Goal: Task Accomplishment & Management: Manage account settings

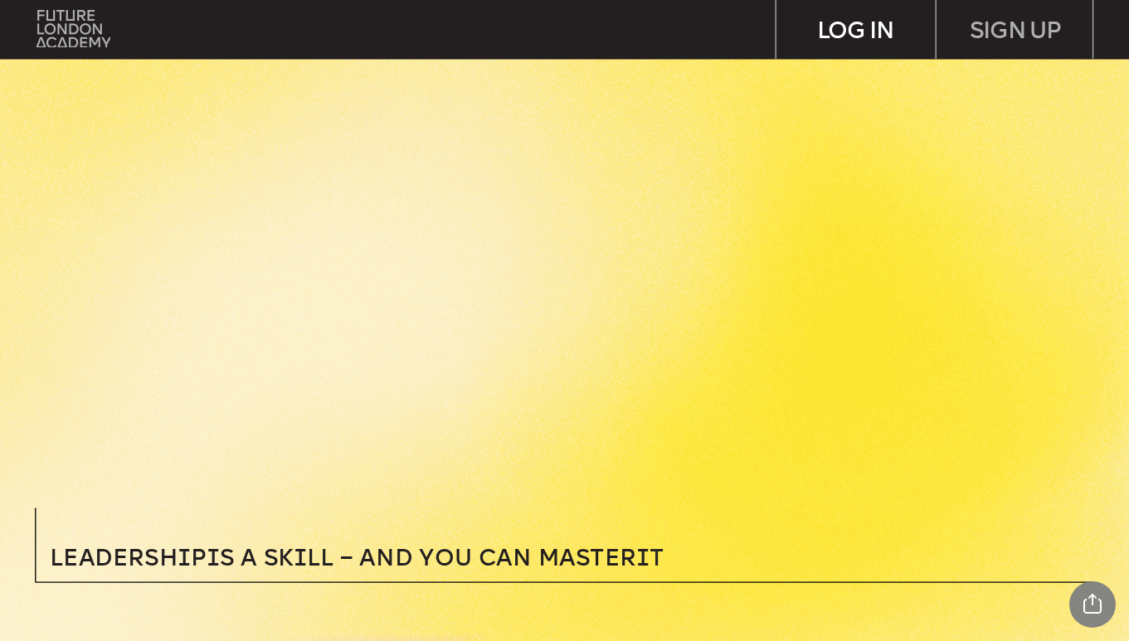
click at [878, 25] on div "LOG IN" at bounding box center [855, 29] width 158 height 58
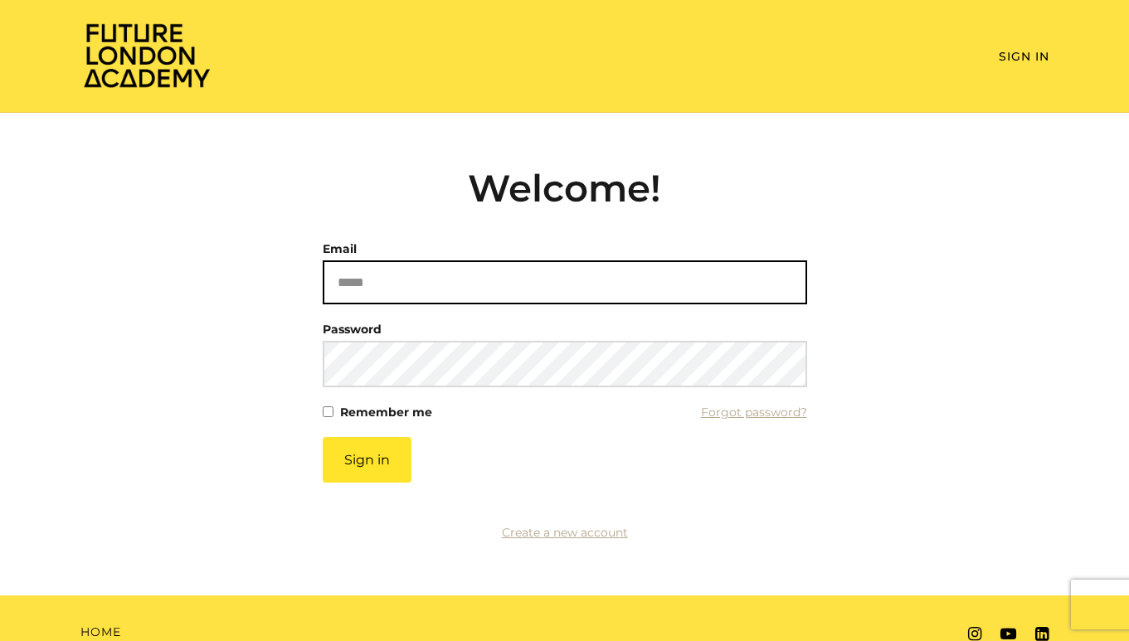
click at [418, 281] on input "Email" at bounding box center [565, 282] width 484 height 44
type input "**********"
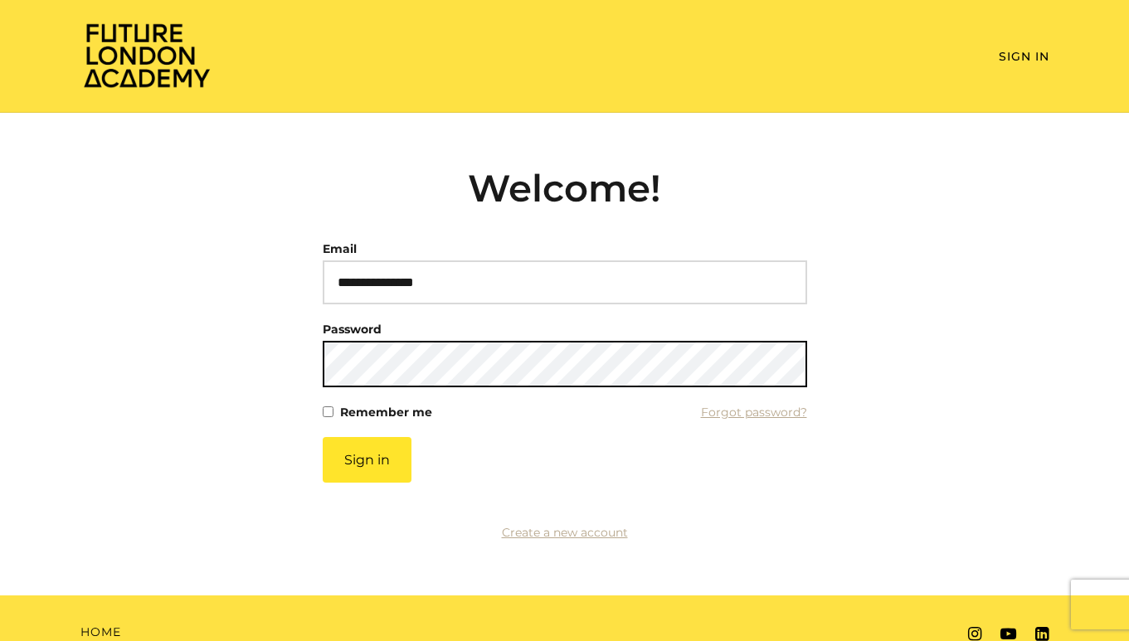
click at [323, 437] on button "Sign in" at bounding box center [367, 460] width 89 height 46
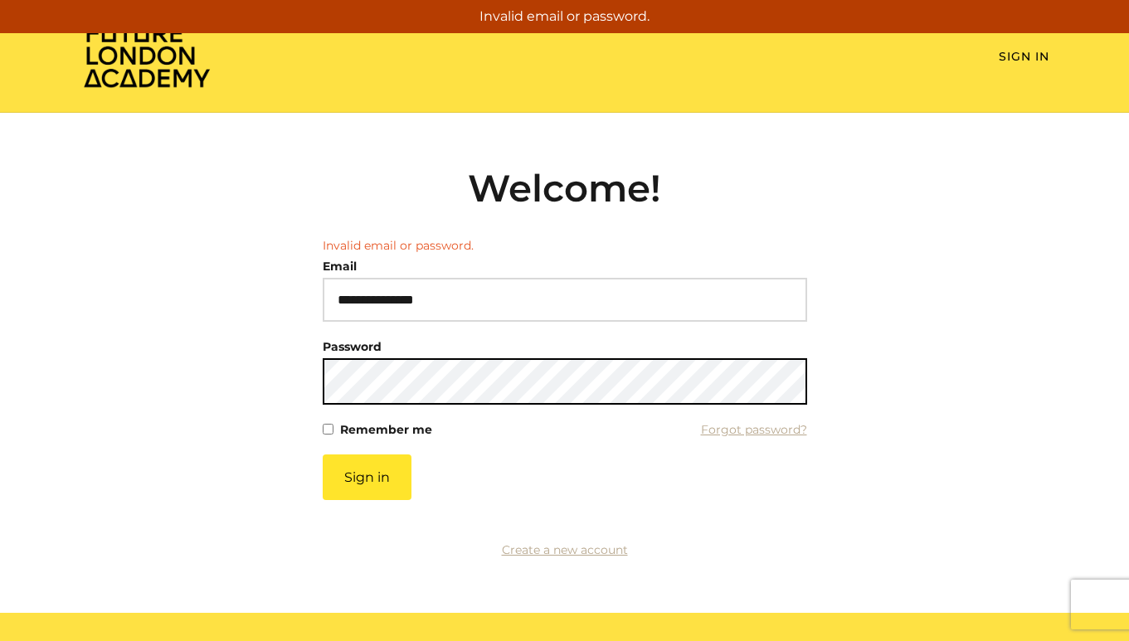
click at [323, 454] on button "Sign in" at bounding box center [367, 477] width 89 height 46
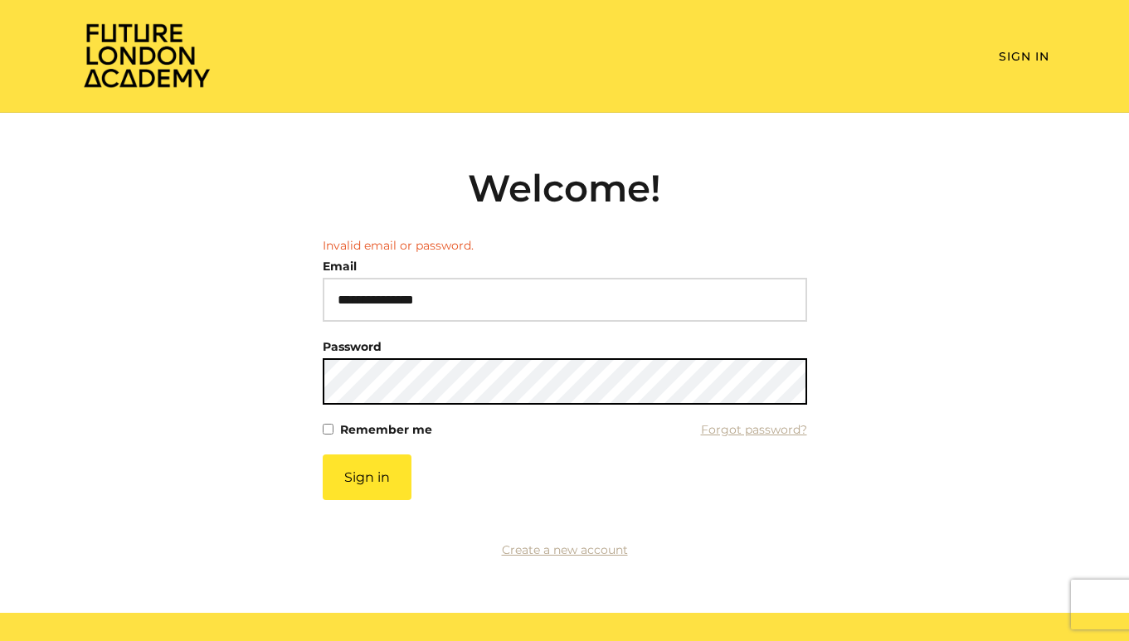
click at [323, 454] on button "Sign in" at bounding box center [367, 477] width 89 height 46
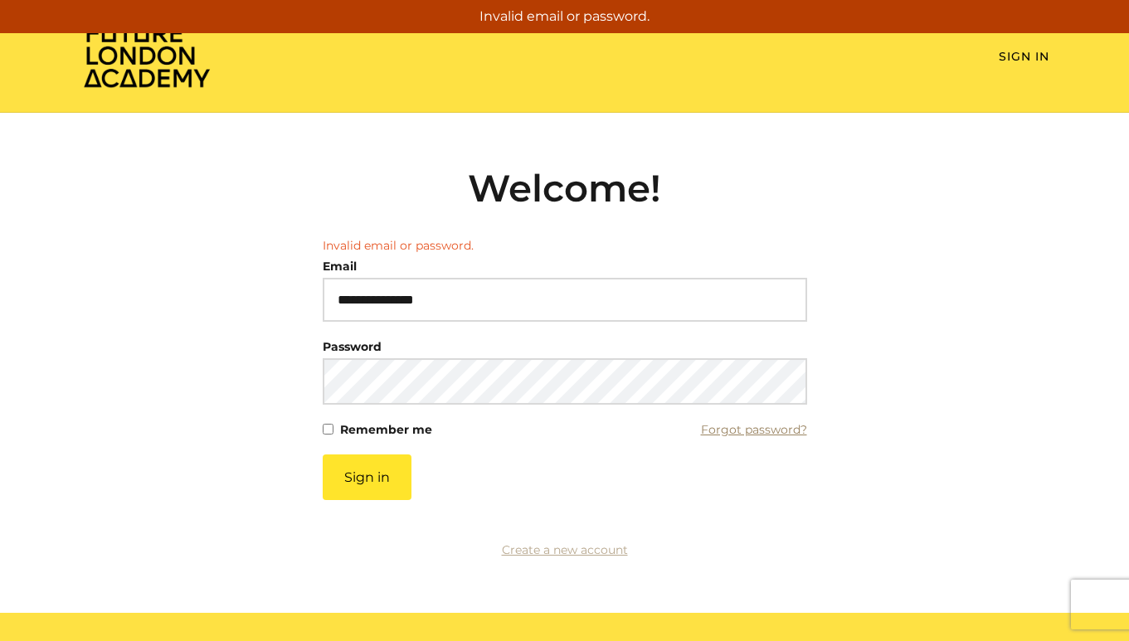
click at [778, 426] on link "Forgot password?" at bounding box center [754, 429] width 106 height 23
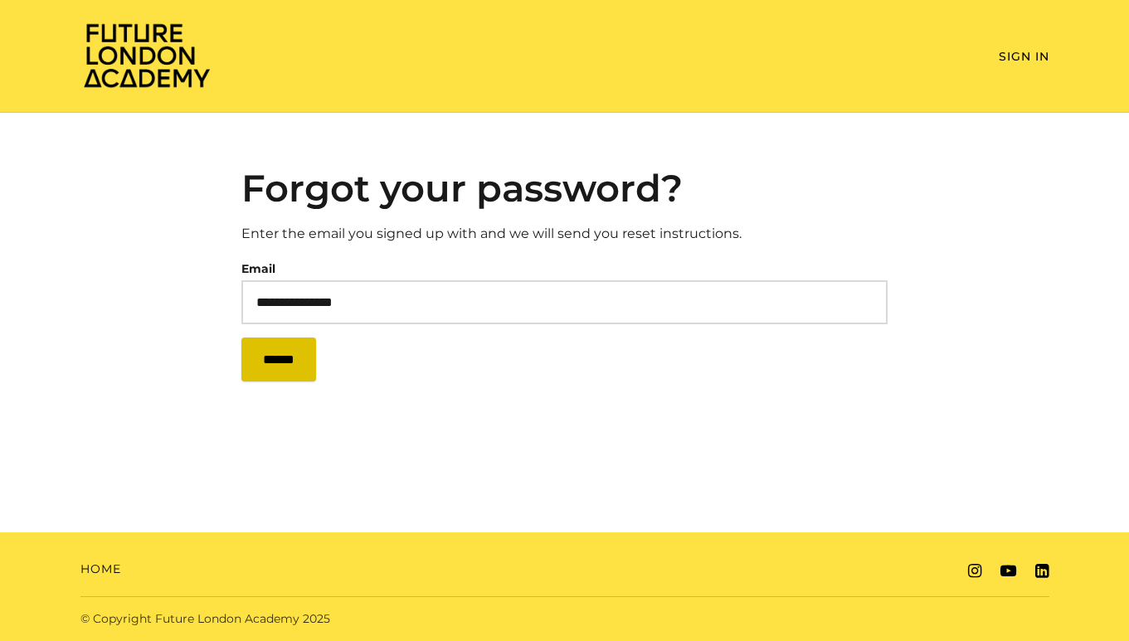
type input "**********"
click at [289, 362] on input "******" at bounding box center [278, 360] width 75 height 44
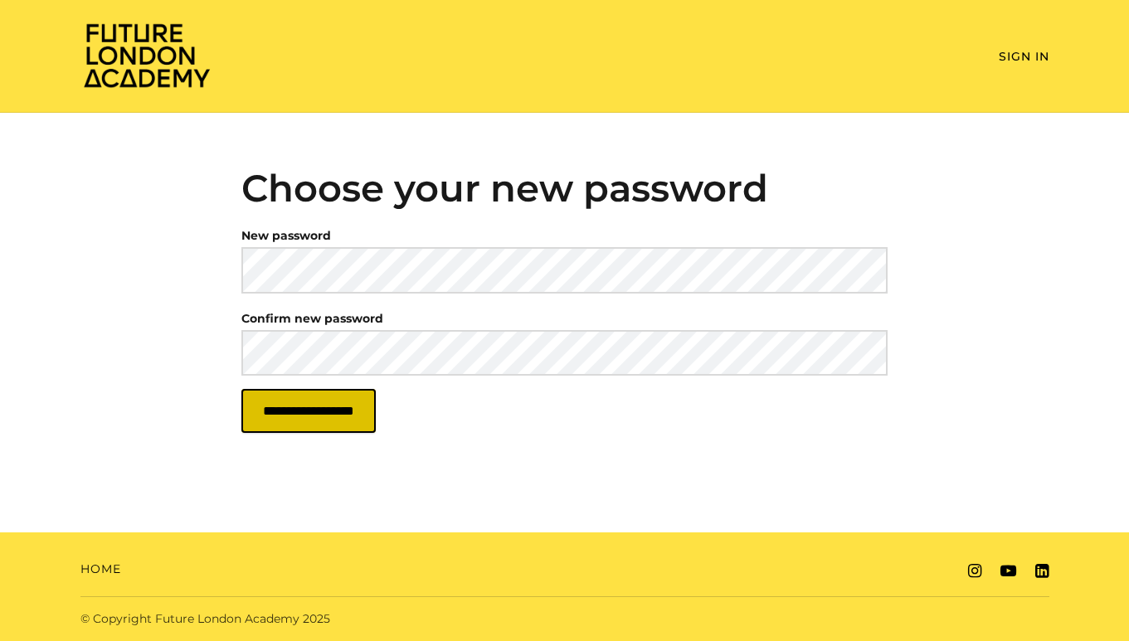
click at [360, 411] on input "**********" at bounding box center [308, 411] width 134 height 44
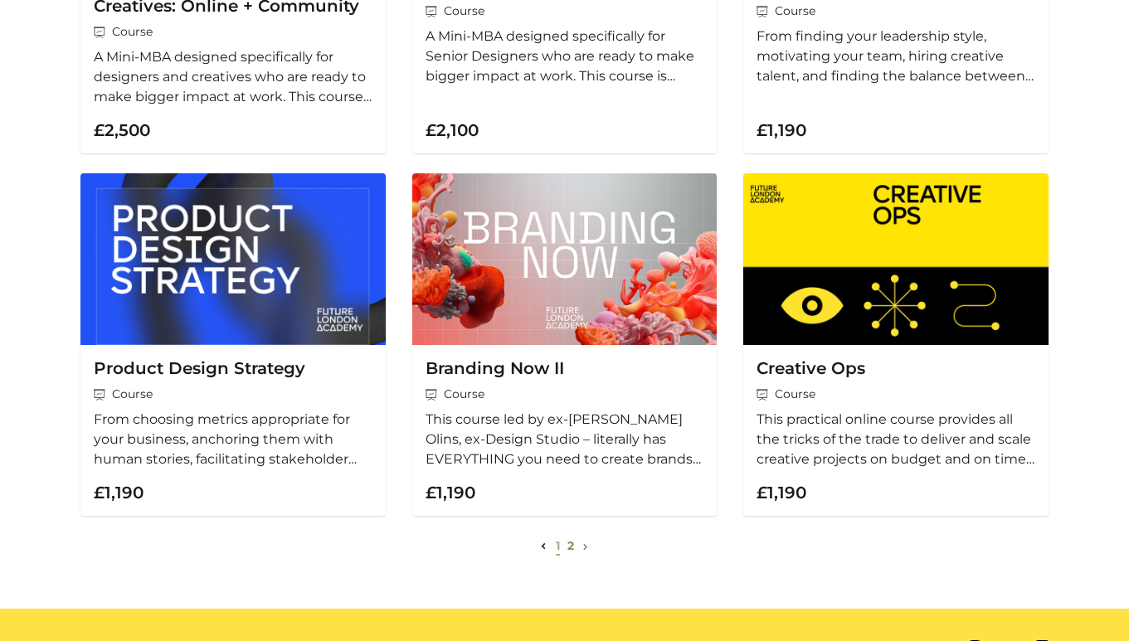
scroll to position [519, 0]
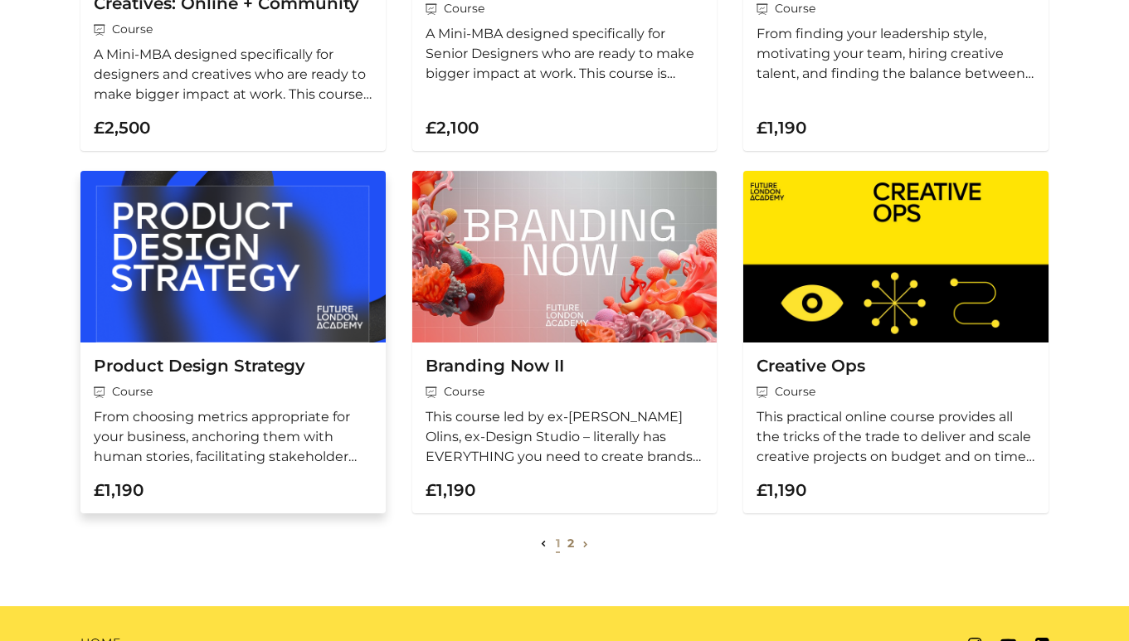
click at [177, 362] on h3 "Product Design Strategy" at bounding box center [233, 366] width 279 height 21
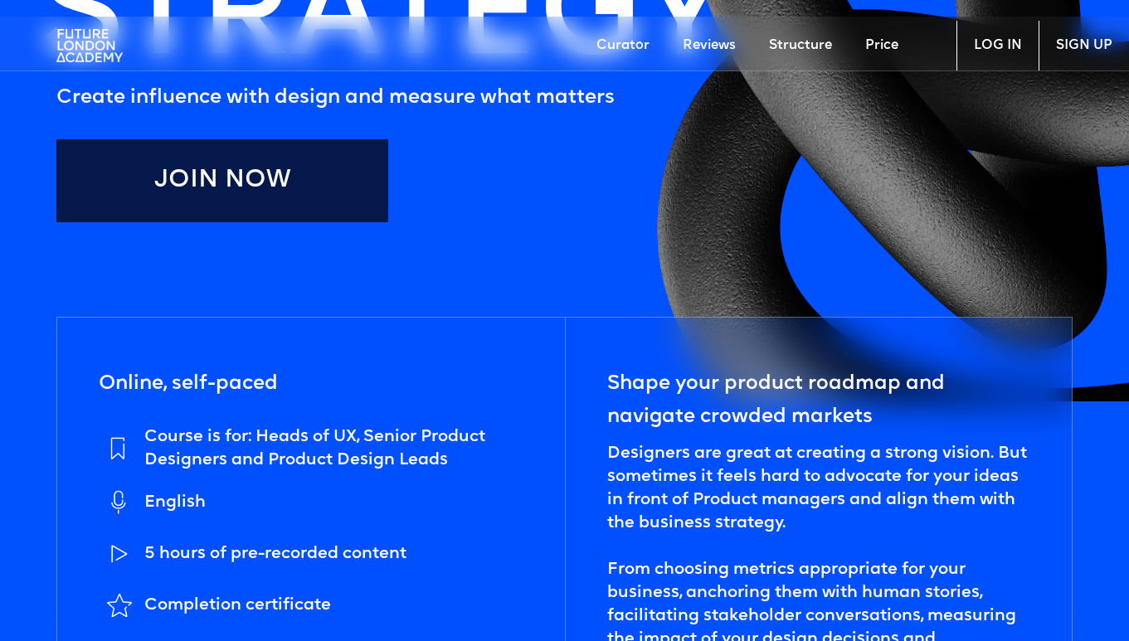
scroll to position [433, 0]
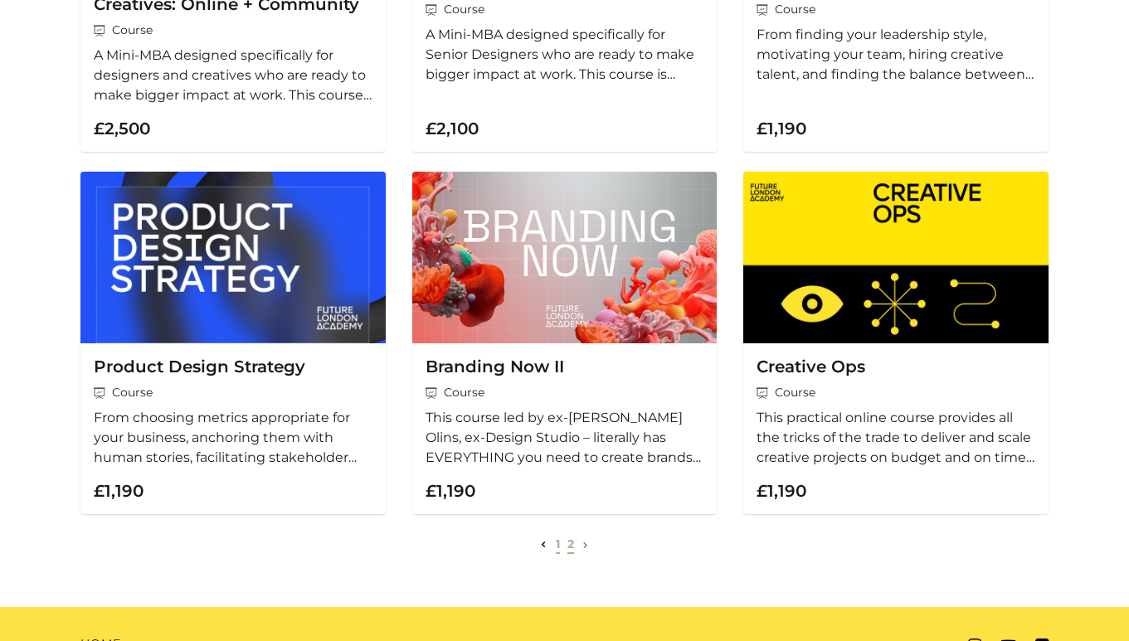
click at [570, 549] on link "2" at bounding box center [570, 544] width 7 height 15
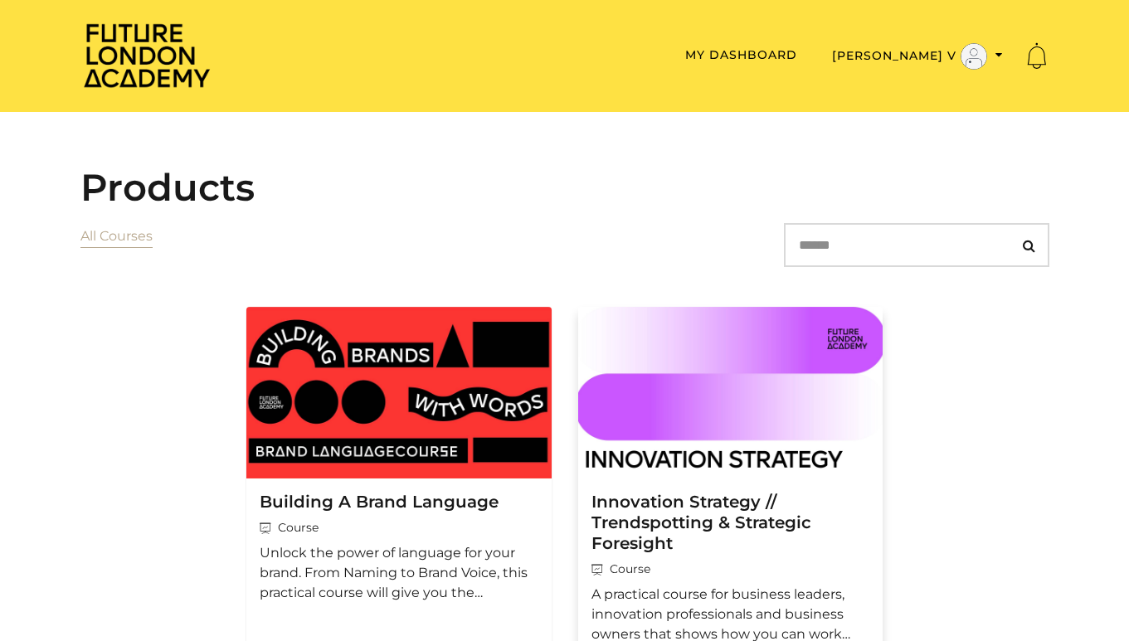
click at [758, 385] on img at bounding box center [730, 393] width 305 height 172
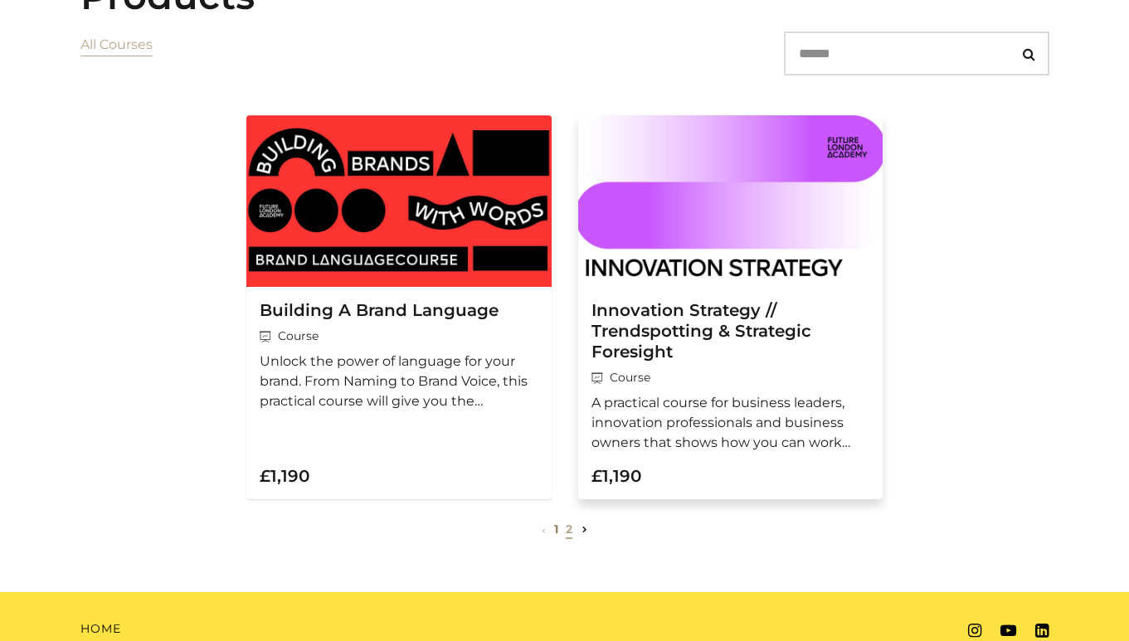
scroll to position [195, 0]
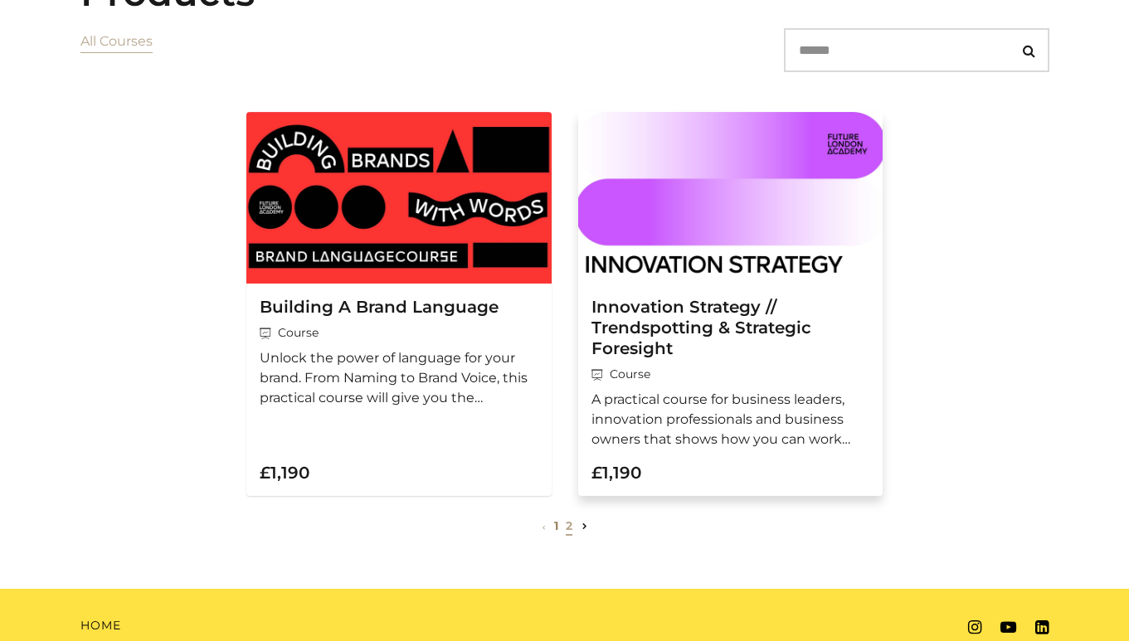
click at [741, 457] on div "Innovation Strategy // Trendspotting & Strategic Foresight Course A practical c…" at bounding box center [730, 373] width 305 height 179
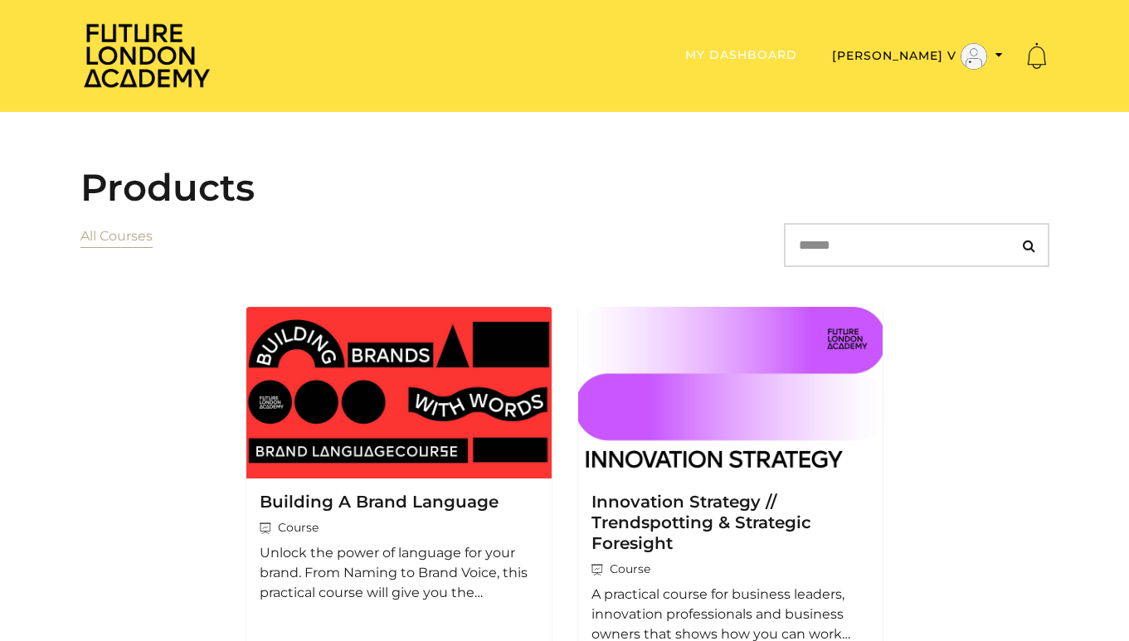
click at [797, 53] on link "My Dashboard" at bounding box center [741, 54] width 112 height 15
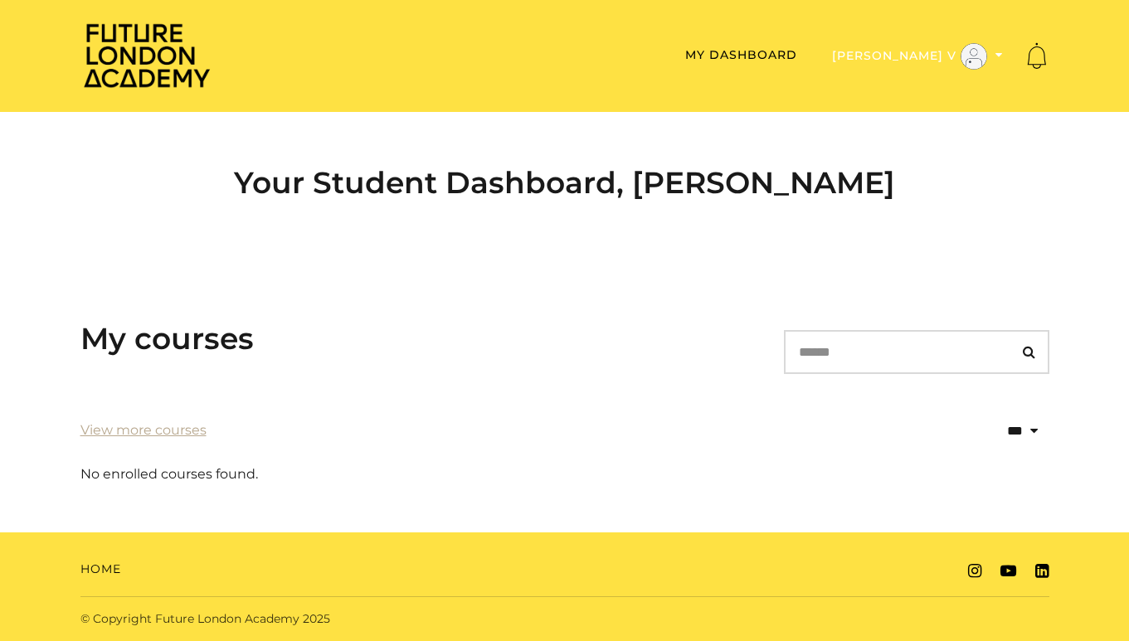
click at [927, 51] on button "[PERSON_NAME] V" at bounding box center [917, 56] width 181 height 28
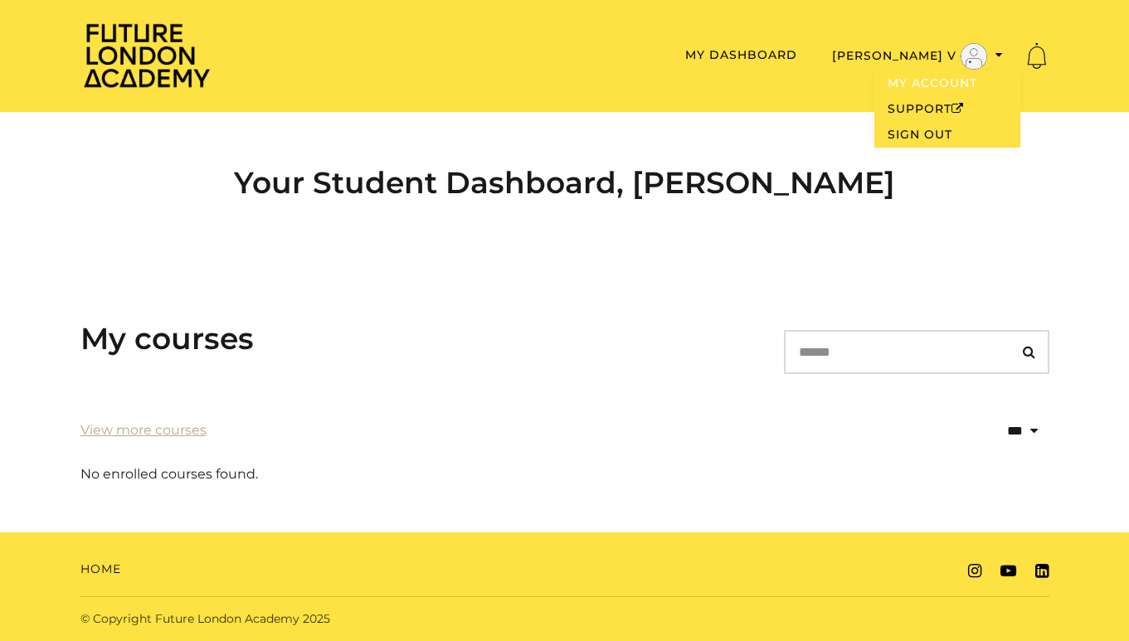
click at [952, 84] on link "My Account" at bounding box center [947, 83] width 146 height 26
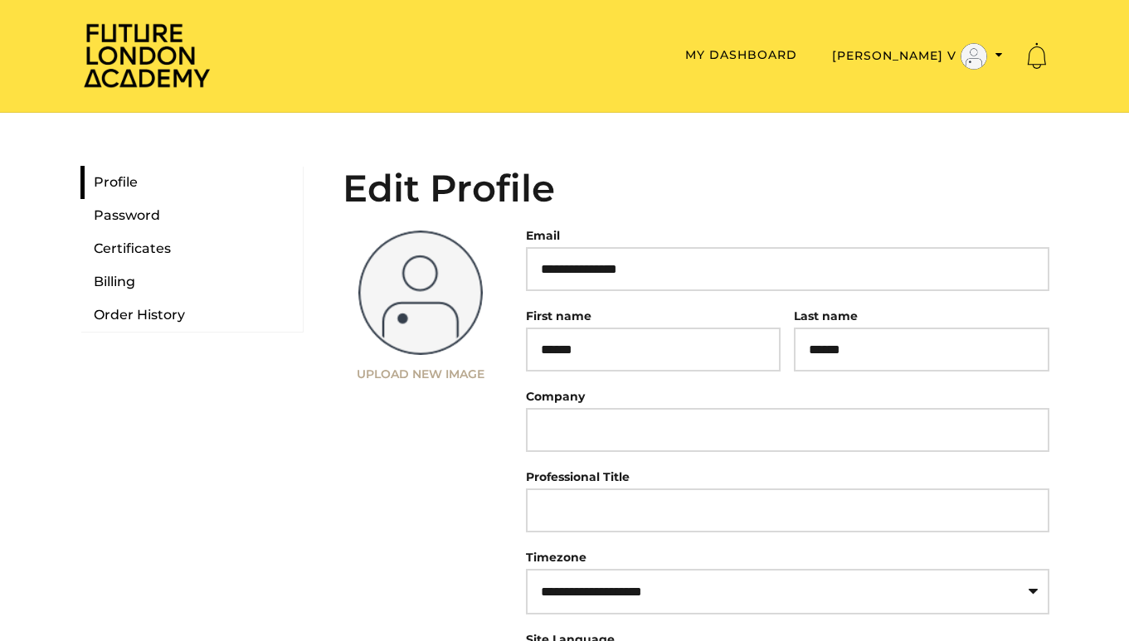
click at [386, 318] on img at bounding box center [420, 293] width 124 height 124
click at [396, 376] on label "Upload New Image" at bounding box center [421, 374] width 157 height 12
click at [343, 380] on input "Upload New Image" at bounding box center [343, 380] width 0 height 0
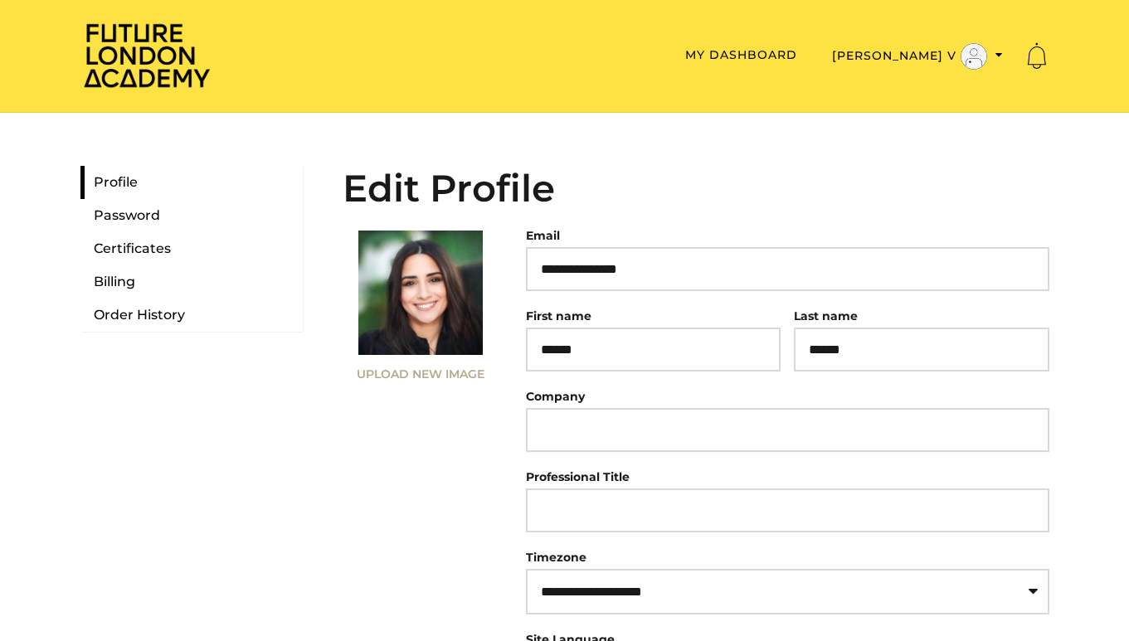
click at [843, 198] on h2 "Edit Profile" at bounding box center [696, 188] width 707 height 45
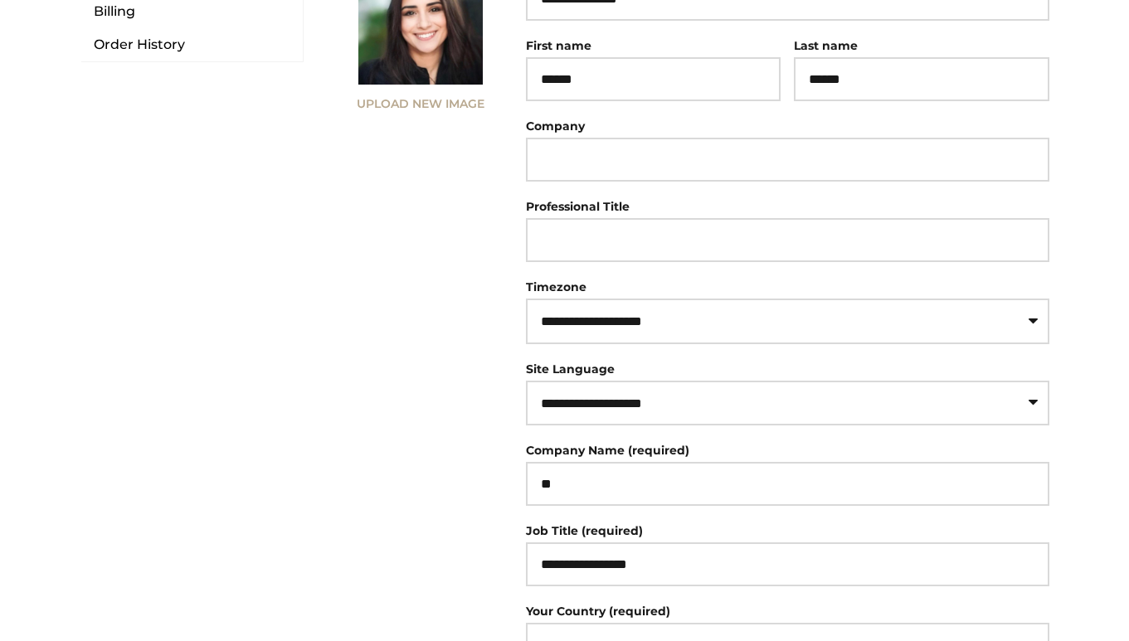
scroll to position [270, 0]
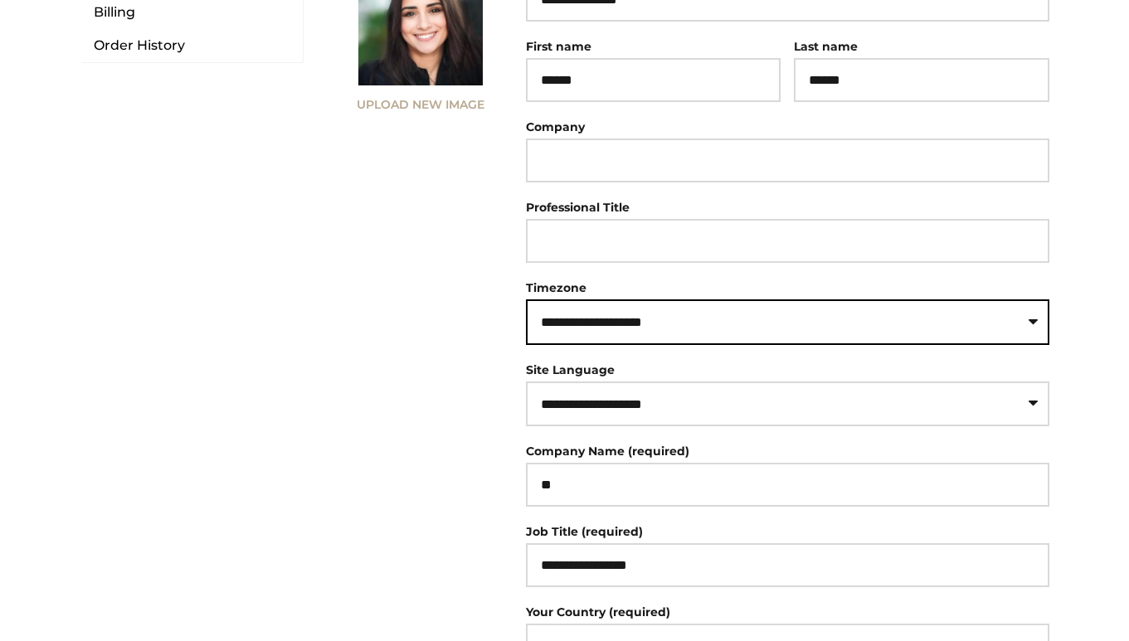
click at [645, 340] on select "**********" at bounding box center [787, 322] width 523 height 46
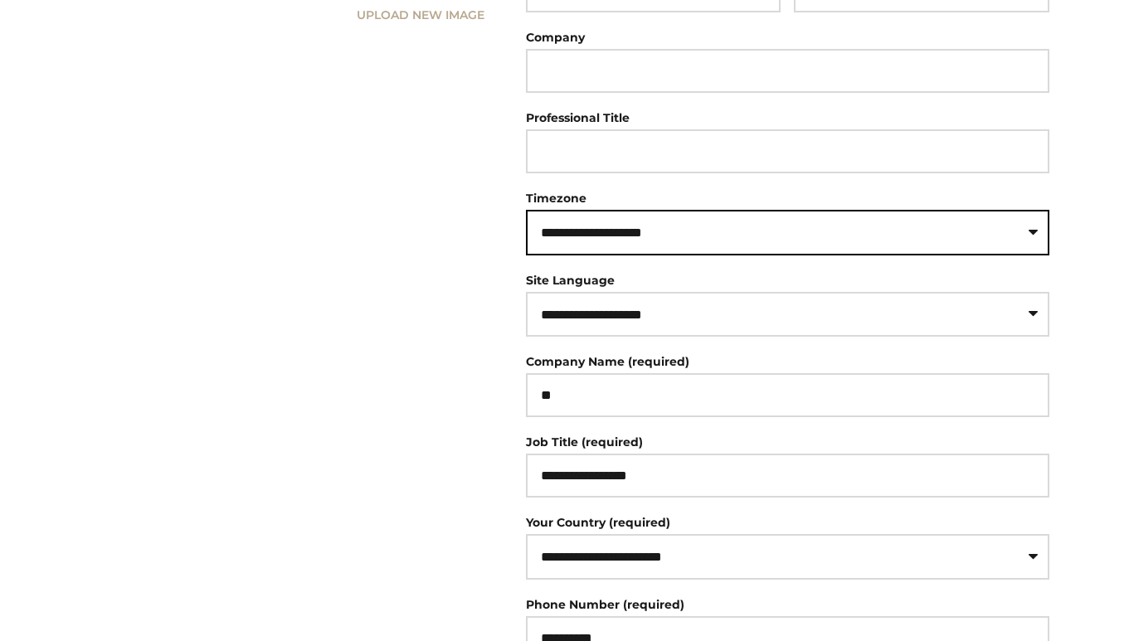
scroll to position [360, 0]
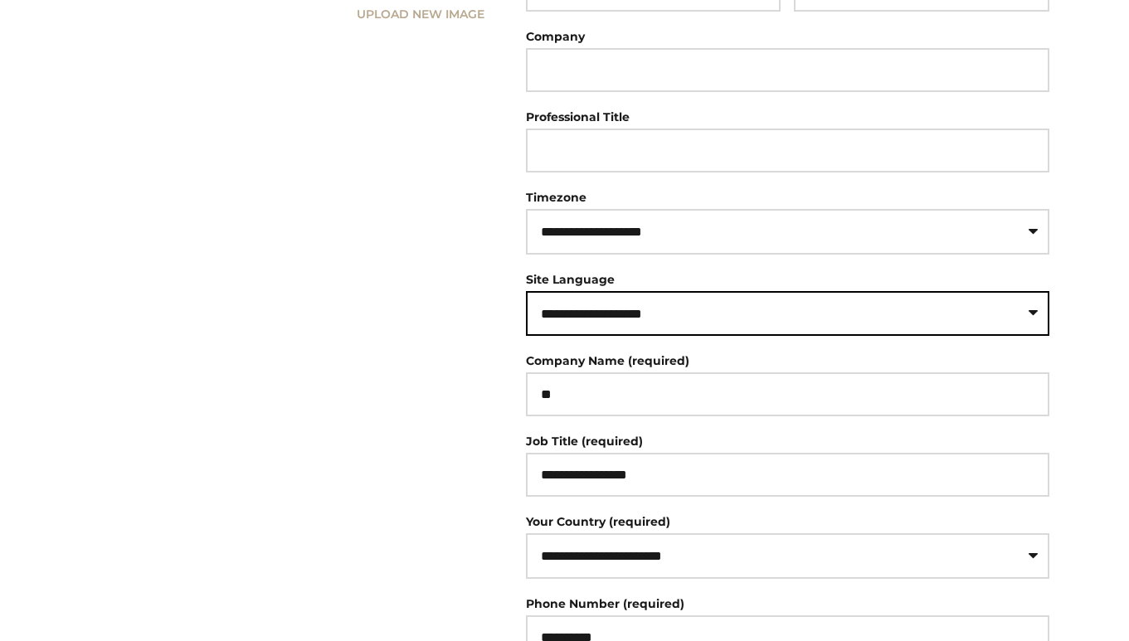
click at [649, 333] on select "**********" at bounding box center [787, 314] width 523 height 46
select select "**"
click at [526, 299] on select "**********" at bounding box center [787, 314] width 523 height 46
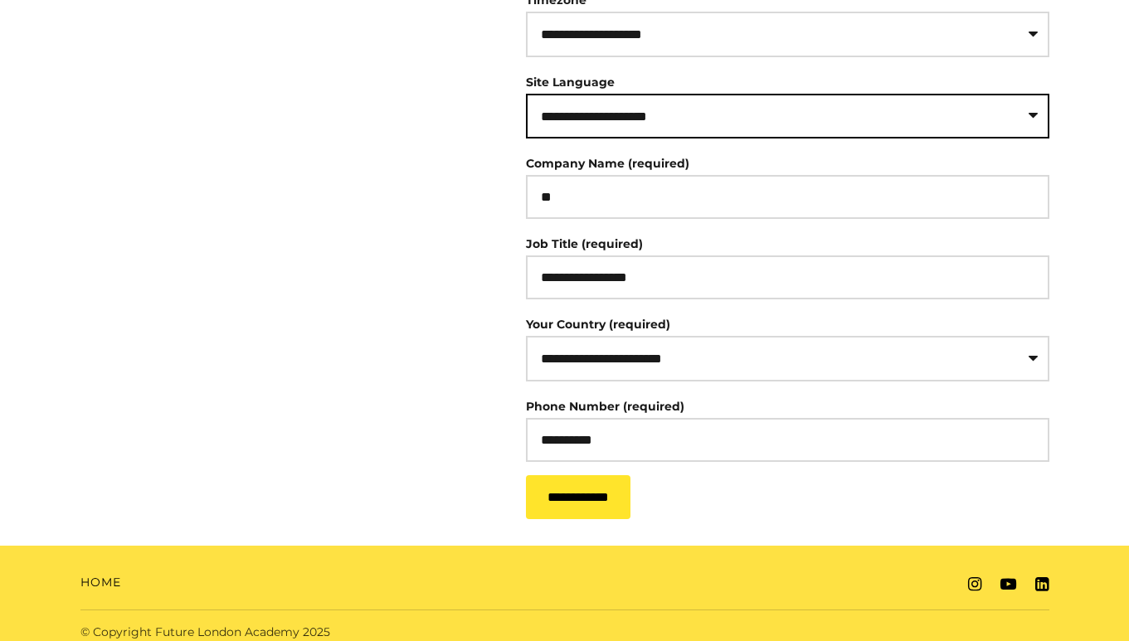
scroll to position [586, 0]
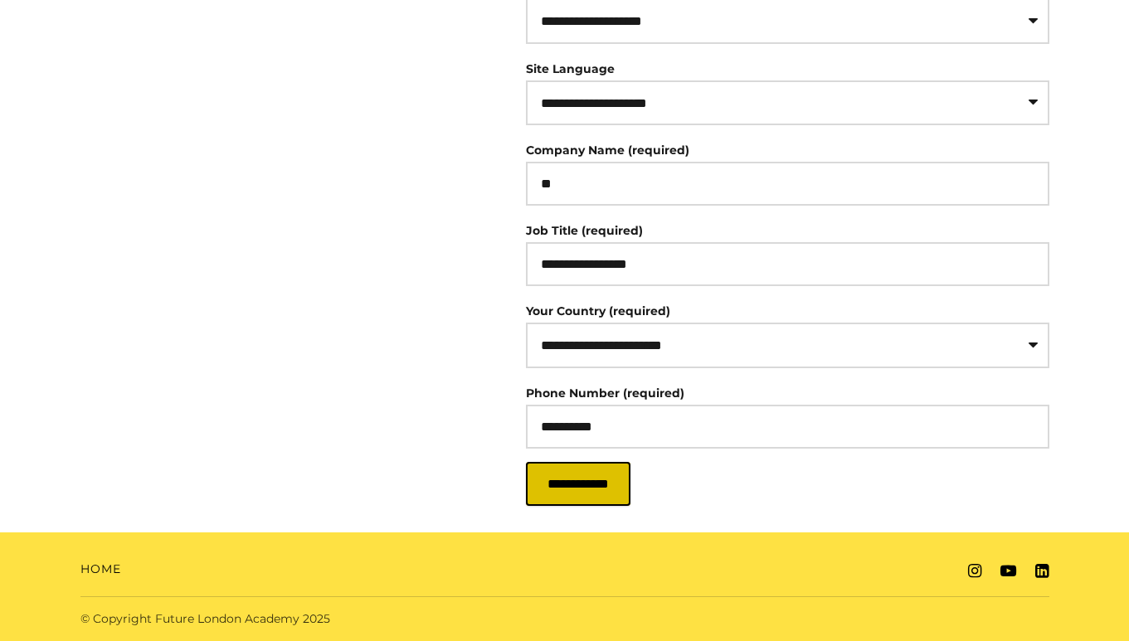
click at [605, 474] on input "**********" at bounding box center [578, 484] width 104 height 44
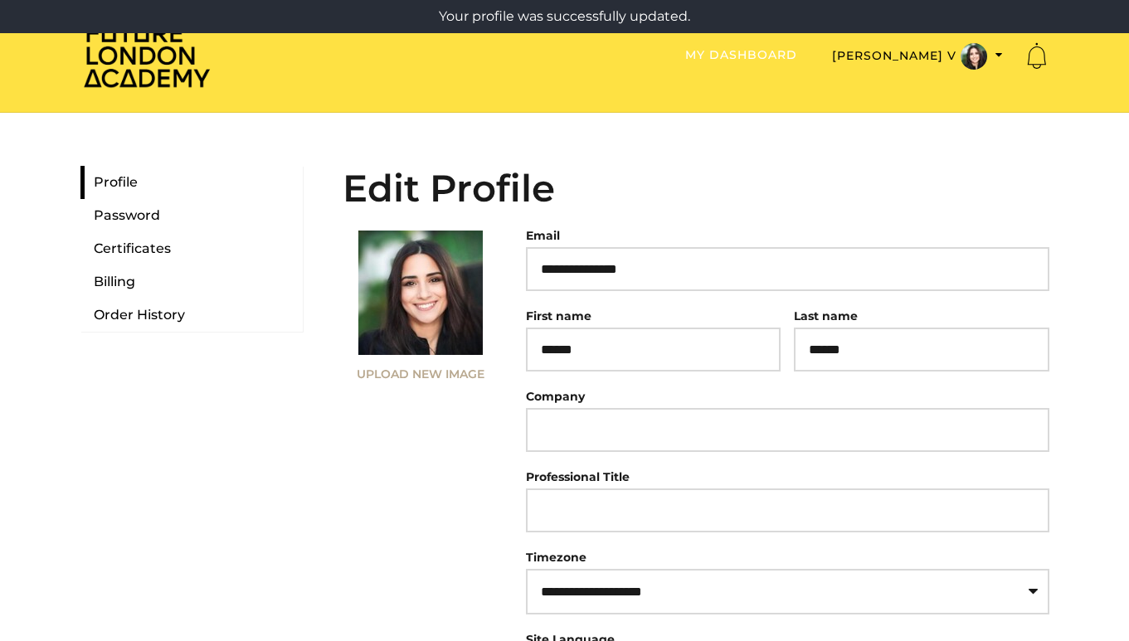
click at [797, 61] on link "My Dashboard" at bounding box center [741, 54] width 112 height 15
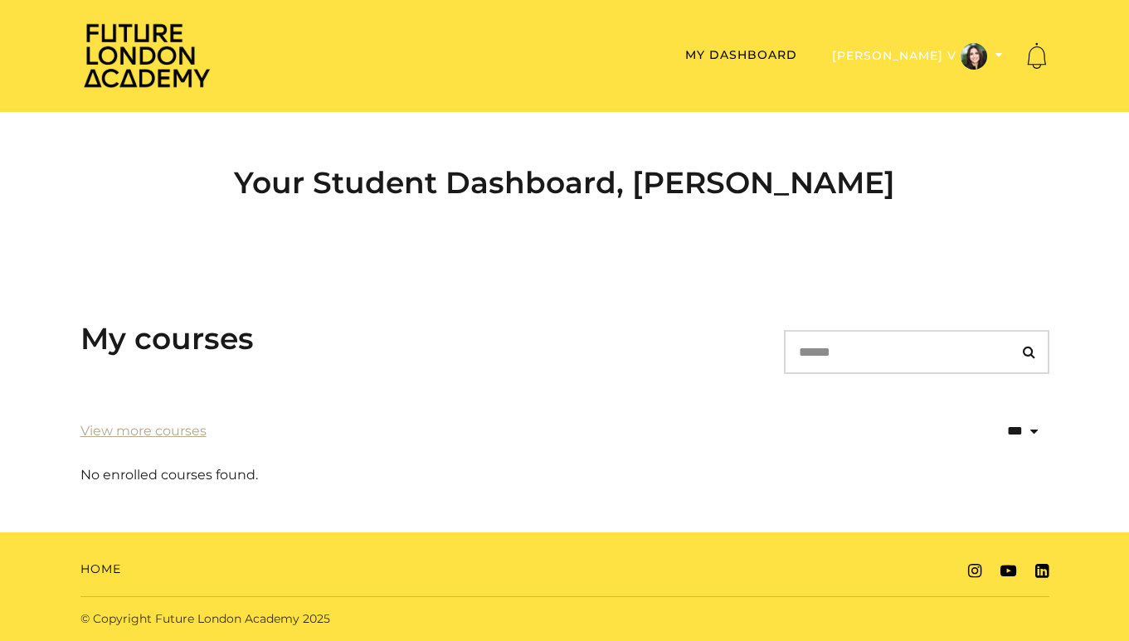
click at [937, 60] on button "[PERSON_NAME] V" at bounding box center [917, 56] width 181 height 28
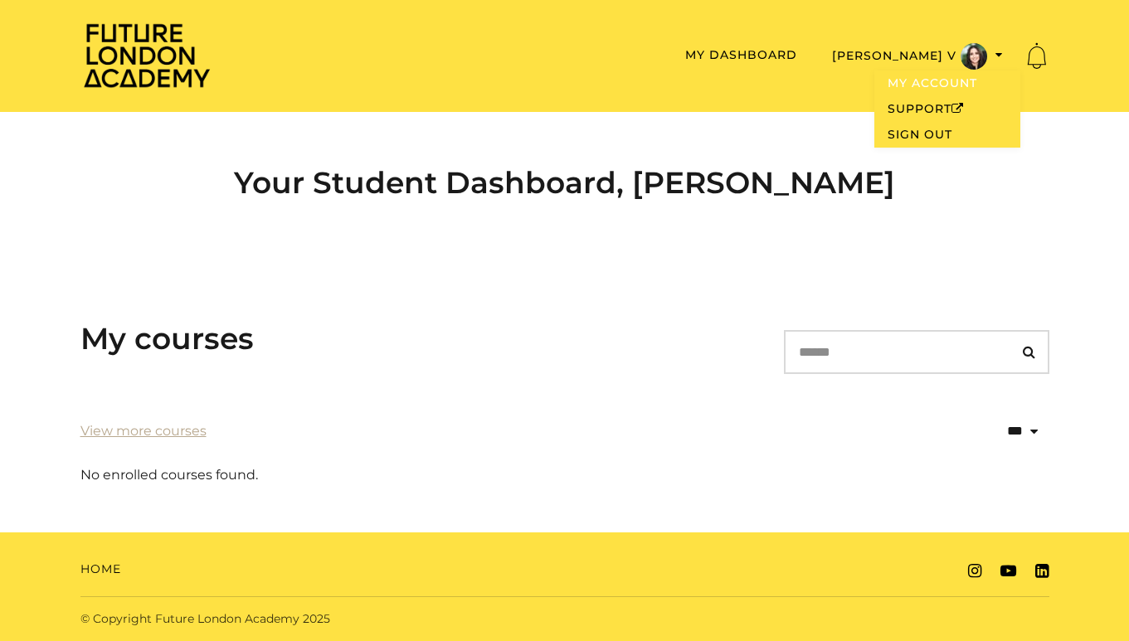
click at [933, 88] on link "My Account" at bounding box center [947, 83] width 146 height 26
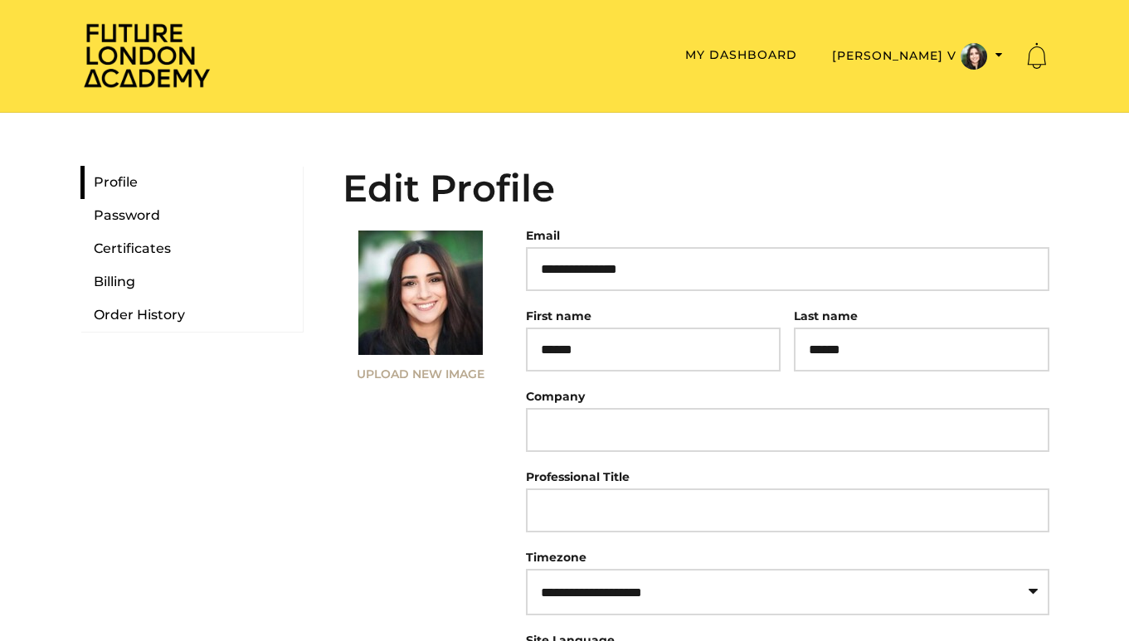
click at [110, 68] on img at bounding box center [146, 55] width 133 height 67
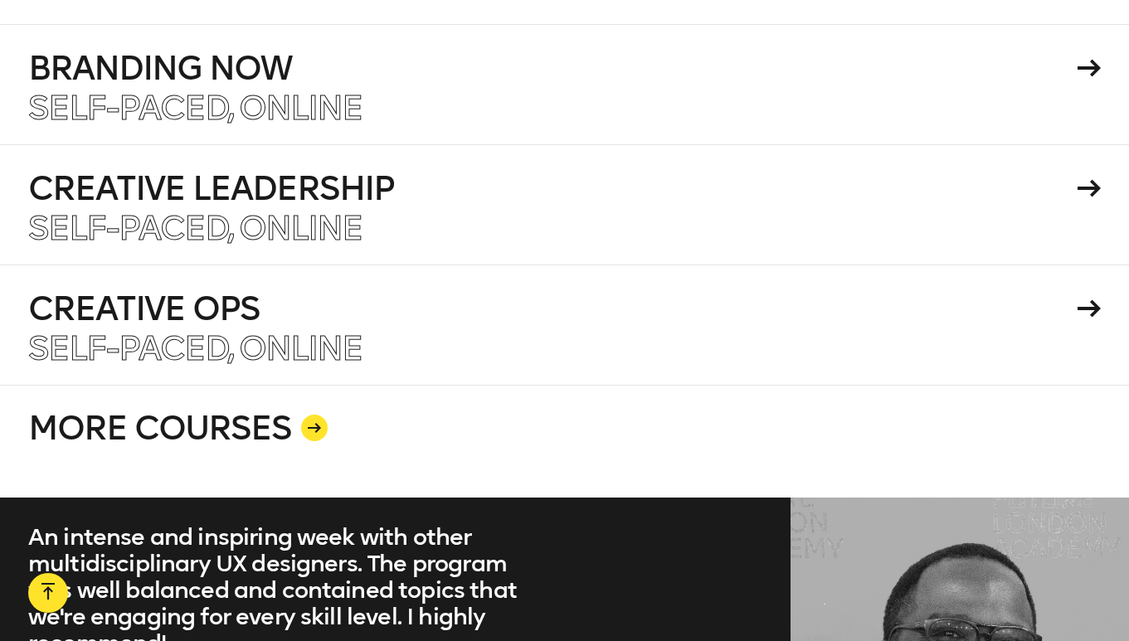
scroll to position [3058, 0]
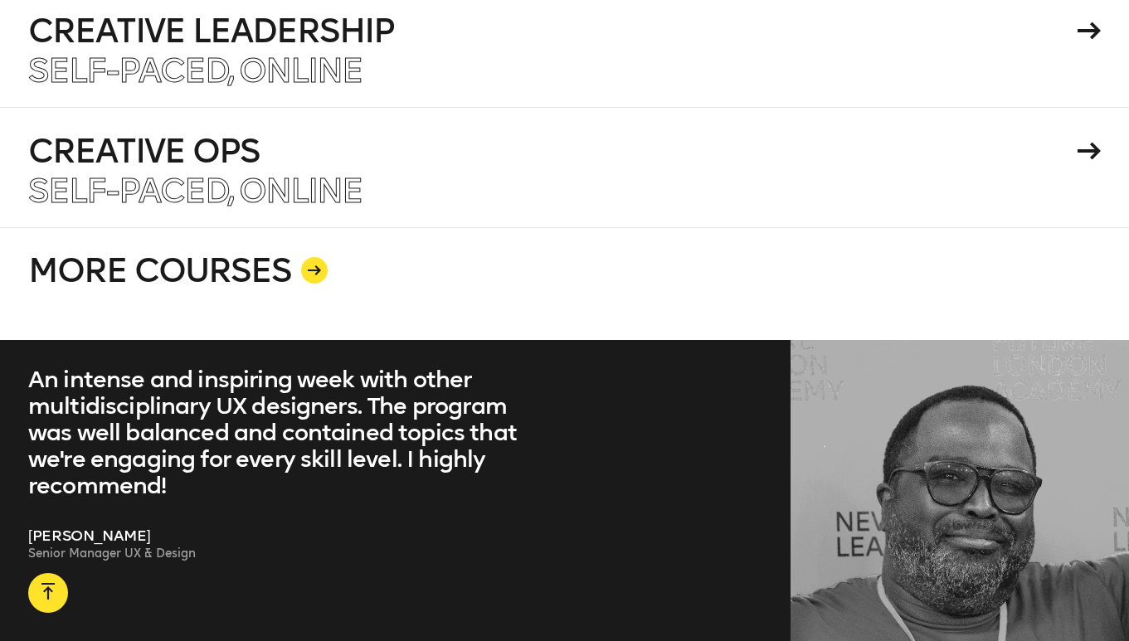
click at [265, 246] on link "MORE COURSES" at bounding box center [564, 283] width 1072 height 113
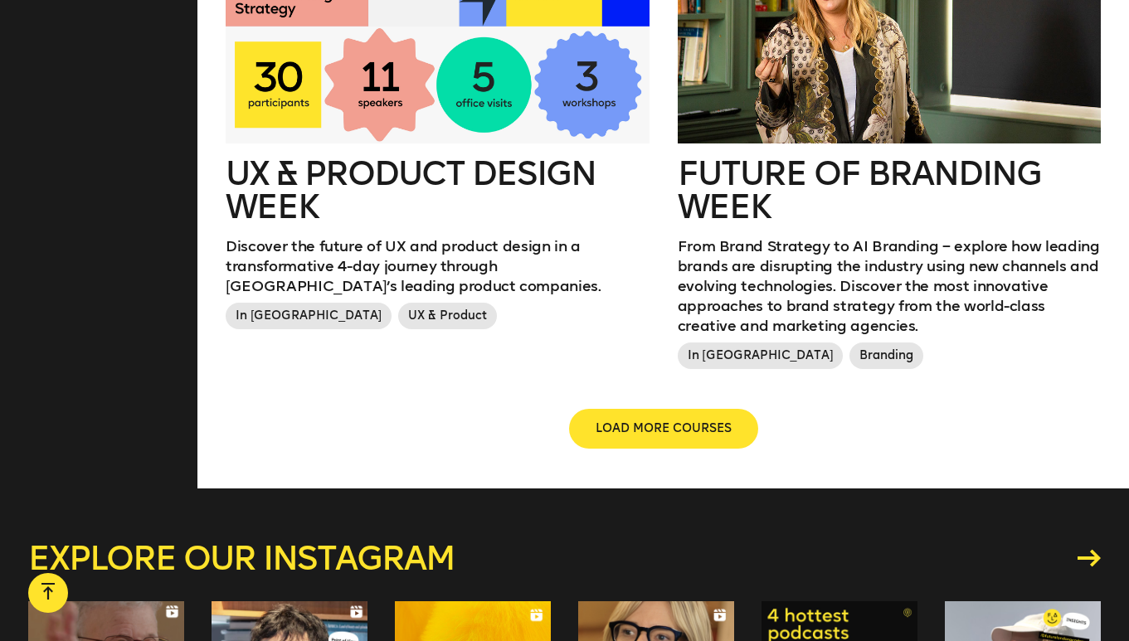
scroll to position [1982, 0]
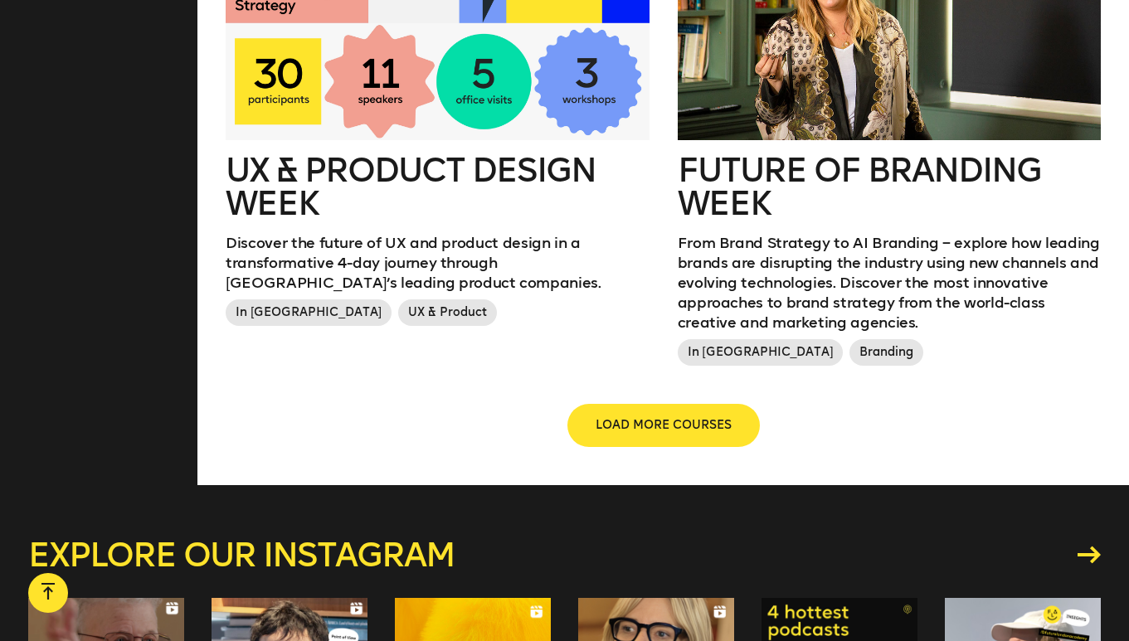
click at [639, 439] on button "LOAD MORE COURSES" at bounding box center [663, 426] width 189 height 40
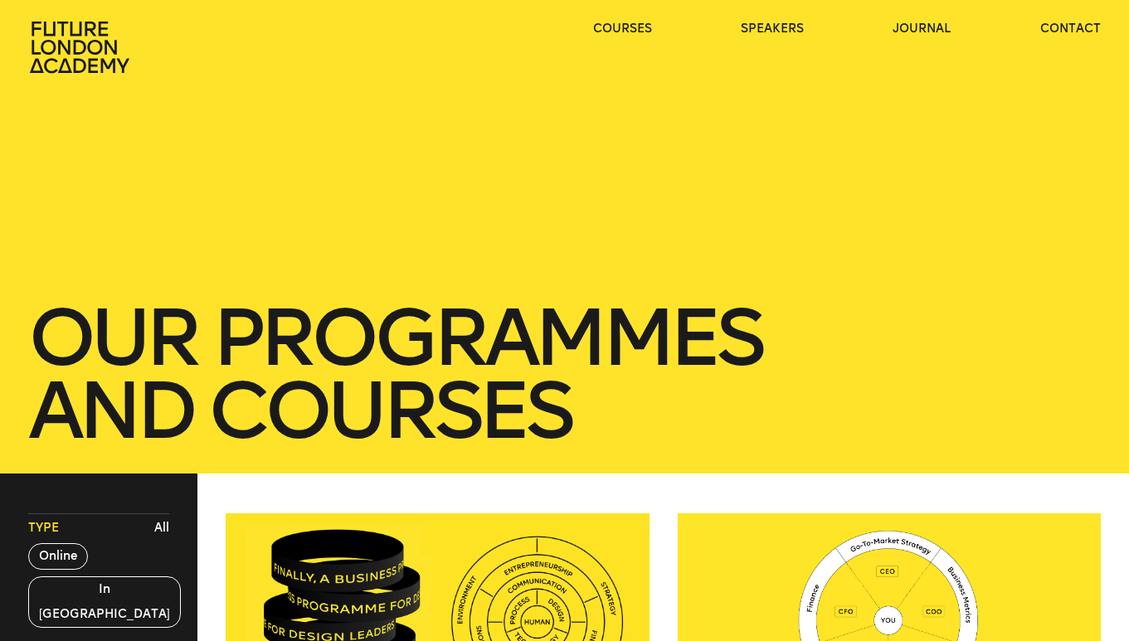
scroll to position [0, 0]
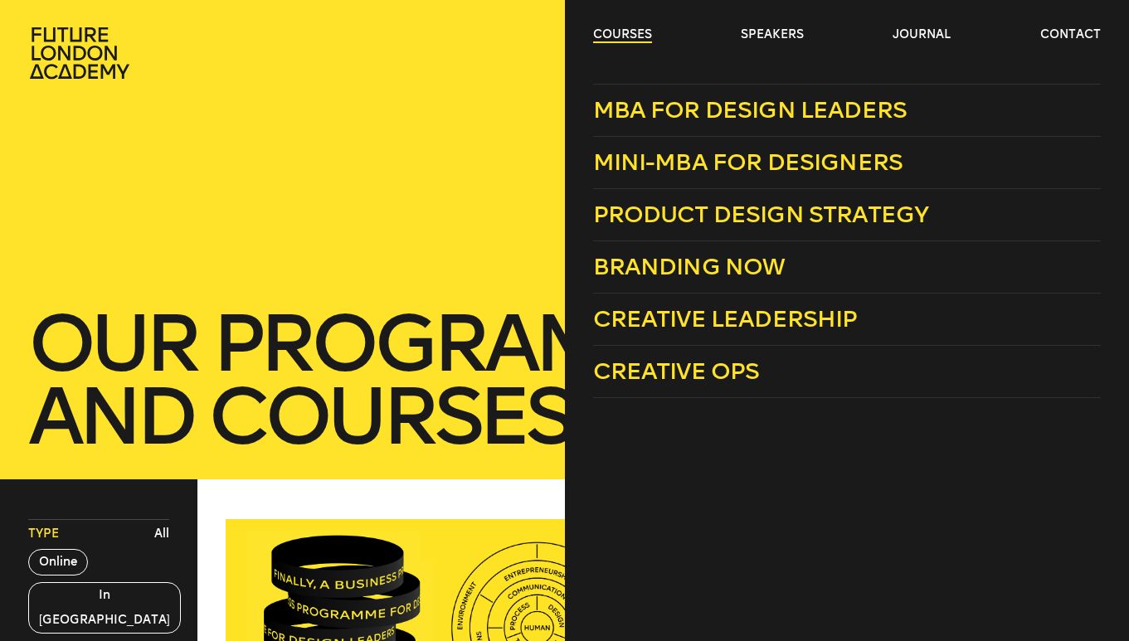
click at [625, 30] on link "courses" at bounding box center [622, 35] width 59 height 17
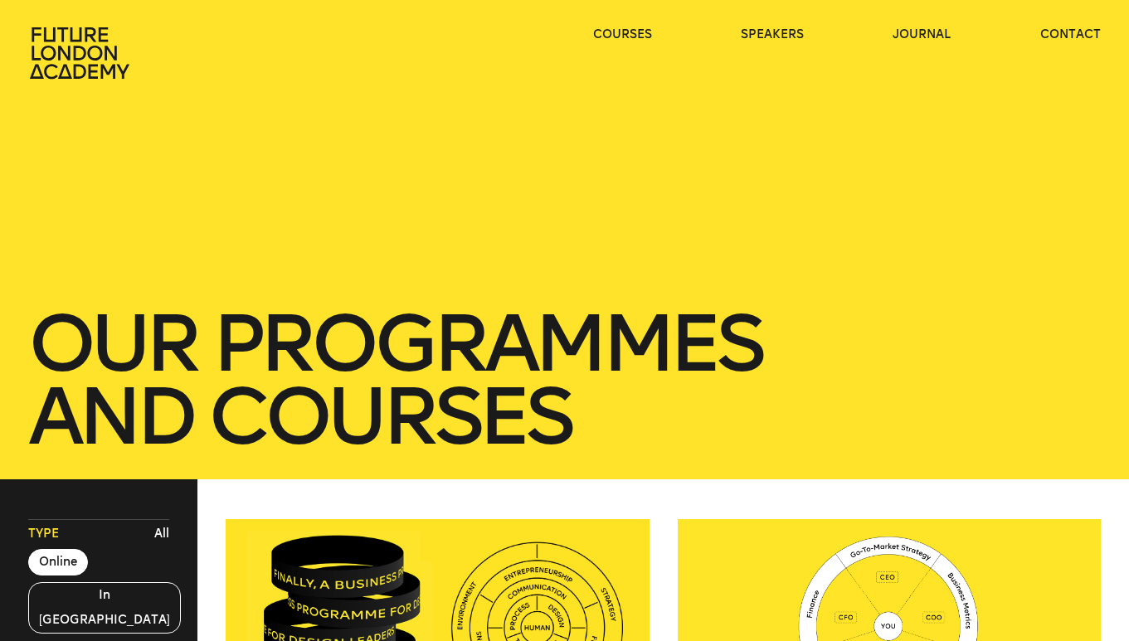
click at [55, 562] on button "Online" at bounding box center [58, 562] width 60 height 27
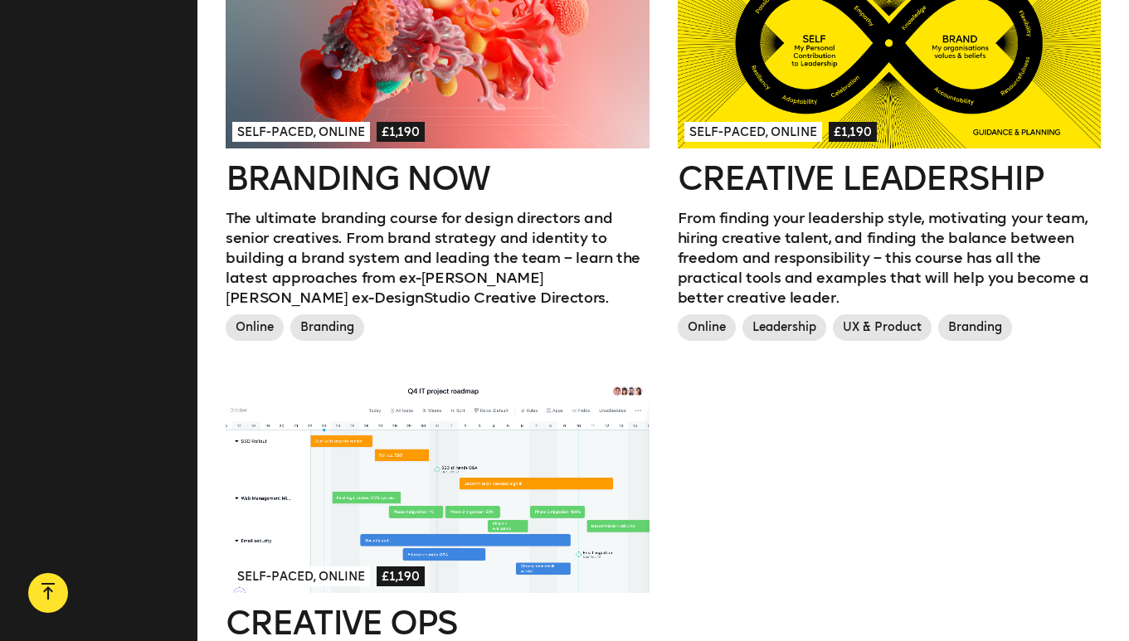
scroll to position [1031, 0]
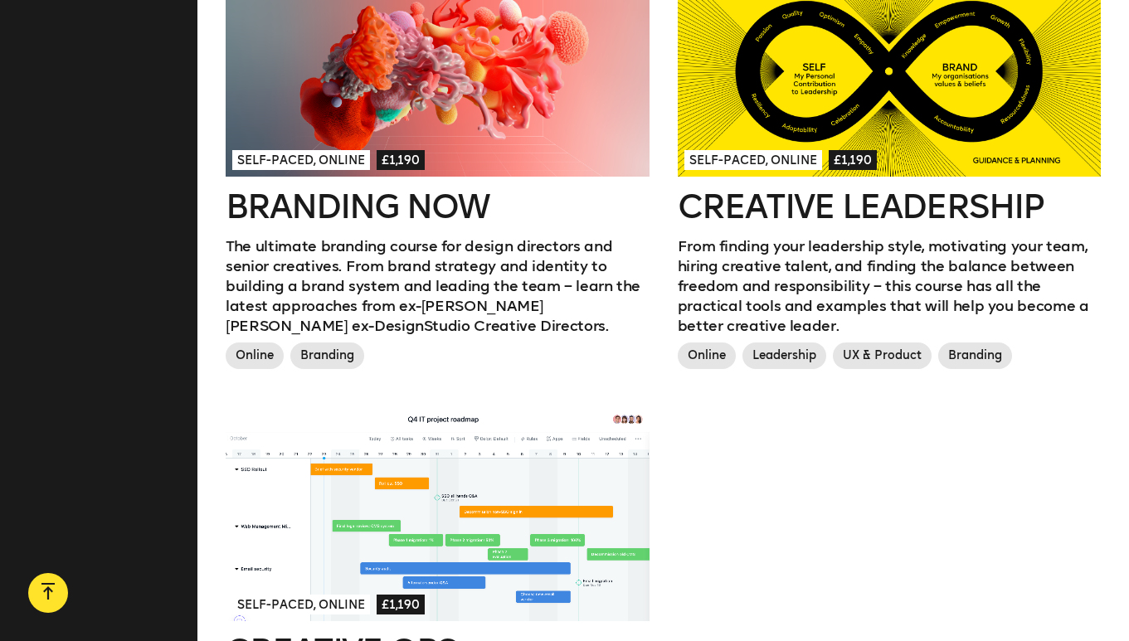
click at [819, 204] on h2 "Creative Leadership" at bounding box center [889, 206] width 423 height 33
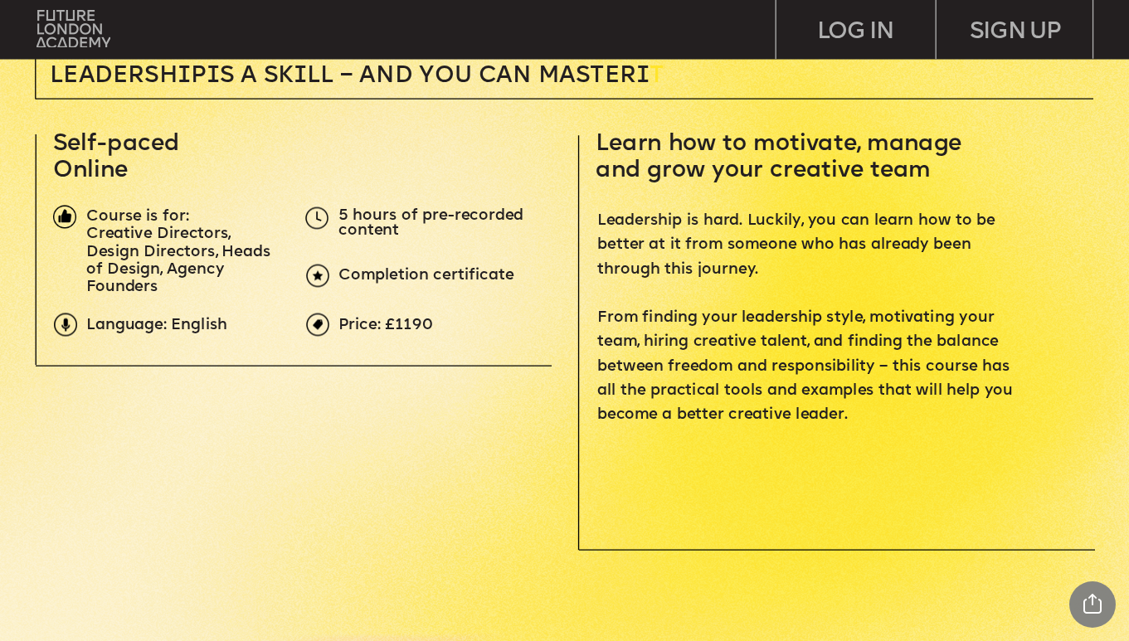
scroll to position [484, 0]
